Goal: Entertainment & Leisure: Consume media (video, audio)

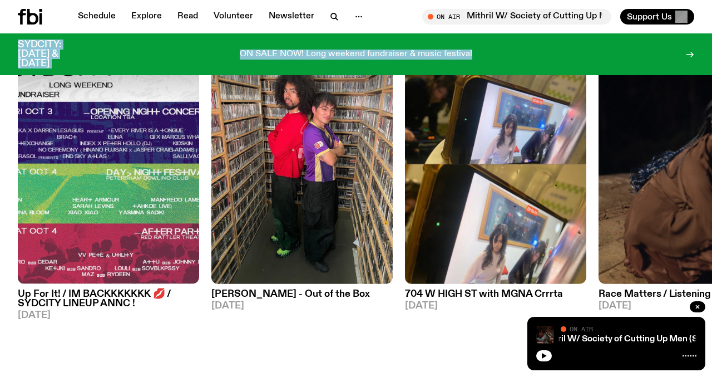
scroll to position [519, 0]
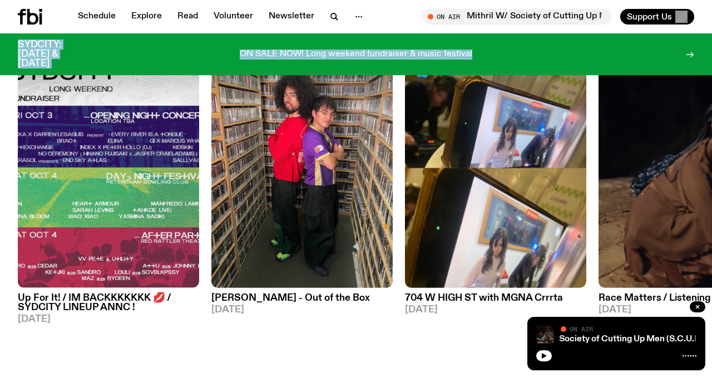
click at [252, 301] on h3 "[PERSON_NAME] - Out of the Box" at bounding box center [301, 297] width 181 height 9
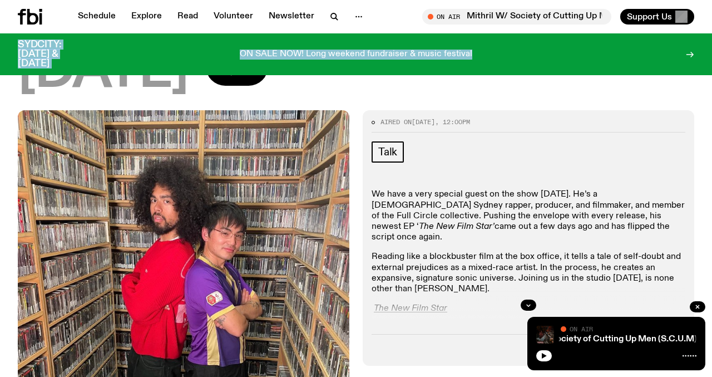
scroll to position [195, 0]
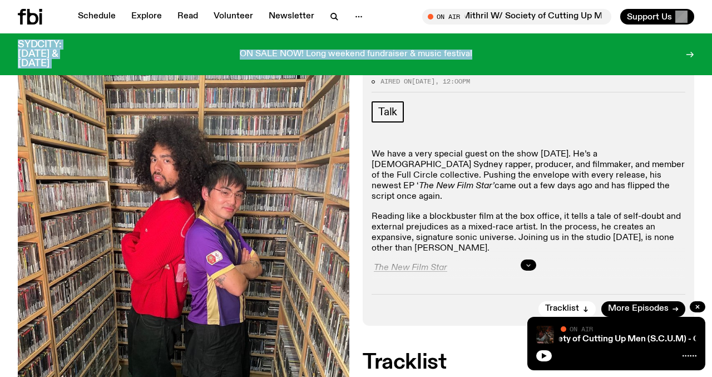
click at [526, 262] on icon "button" at bounding box center [528, 265] width 7 height 7
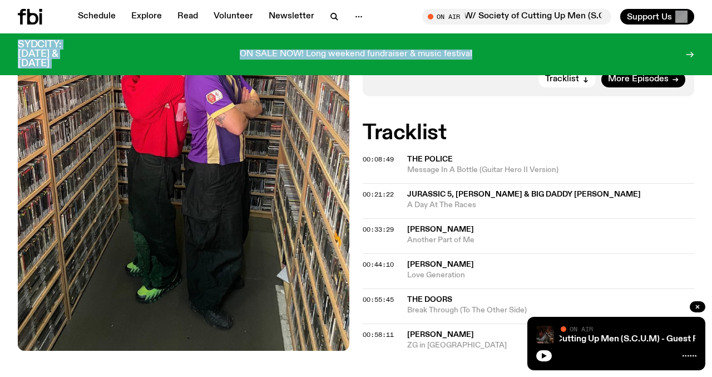
scroll to position [508, 0]
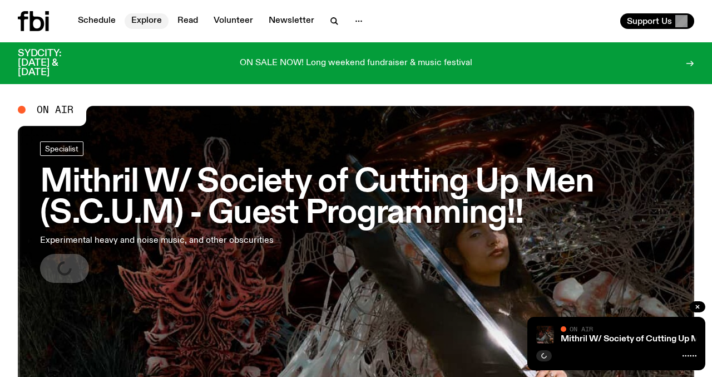
click at [146, 21] on link "Explore" at bounding box center [147, 21] width 44 height 16
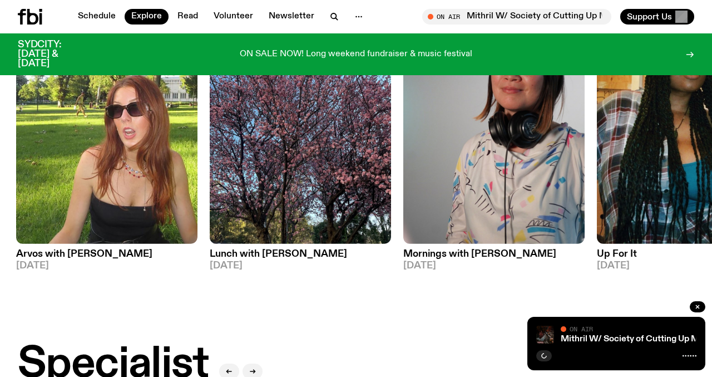
scroll to position [479, 0]
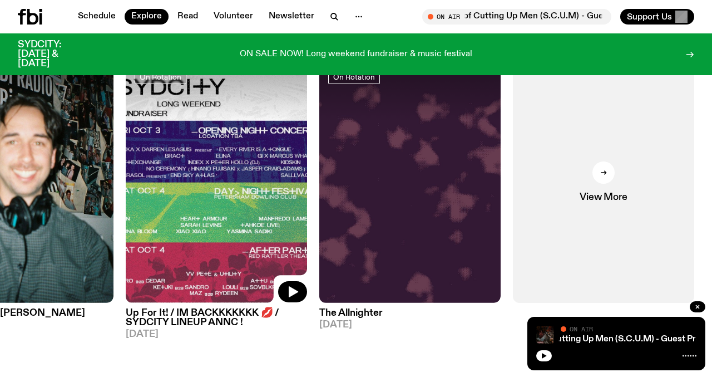
click at [225, 252] on img at bounding box center [216, 182] width 181 height 242
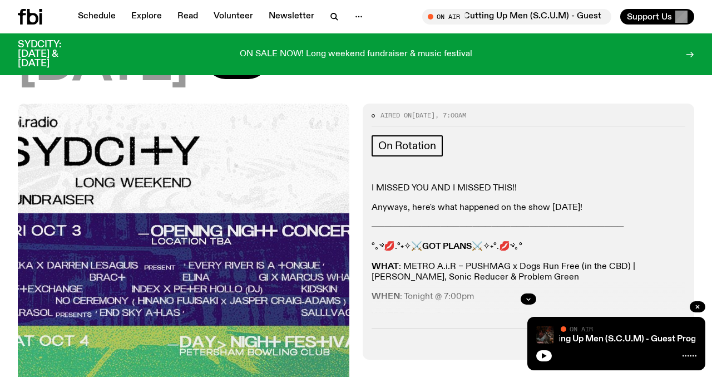
scroll to position [213, 0]
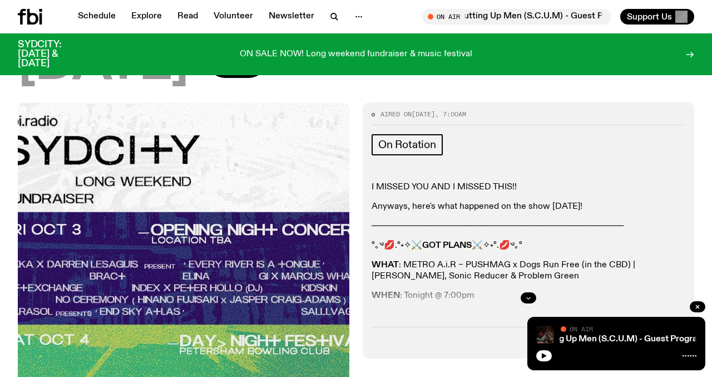
click at [530, 293] on button "button" at bounding box center [529, 297] width 16 height 11
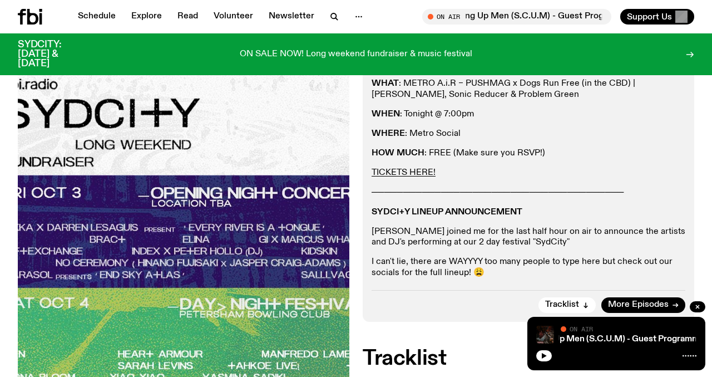
scroll to position [403, 0]
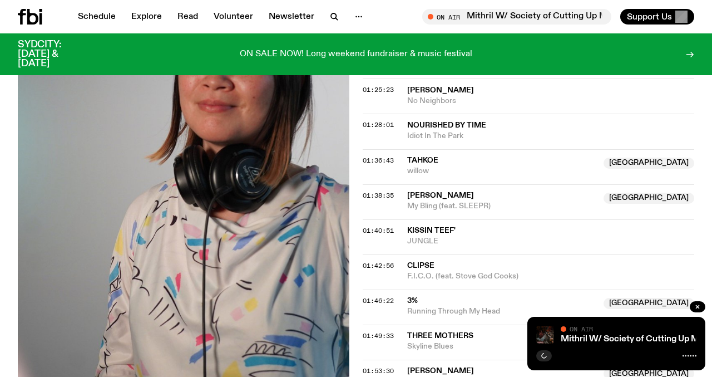
scroll to position [1074, 0]
